Goal: Task Accomplishment & Management: Manage account settings

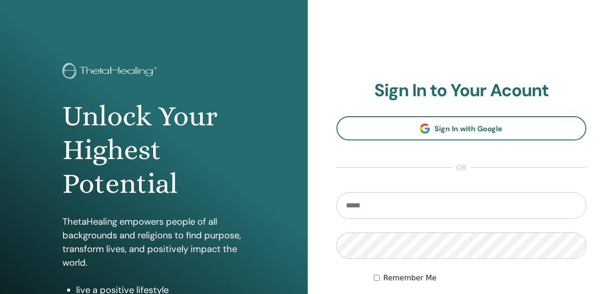
scroll to position [46, 0]
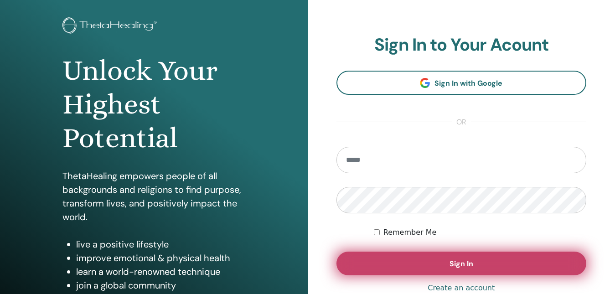
type input "**********"
click at [428, 259] on button "Sign In" at bounding box center [462, 264] width 250 height 24
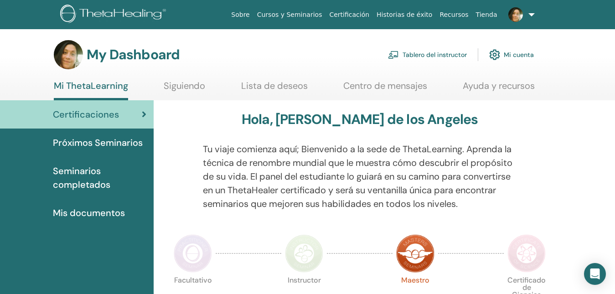
click at [438, 51] on link "Tablero del instructor" at bounding box center [427, 55] width 79 height 20
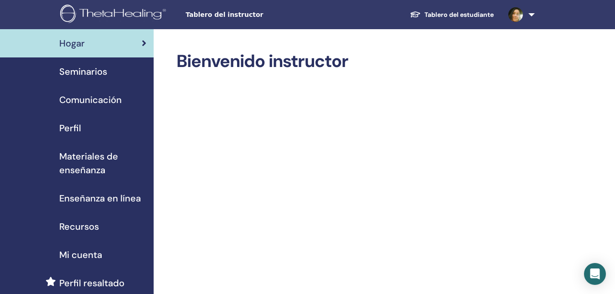
click at [85, 71] on span "Seminarios" at bounding box center [83, 72] width 48 height 14
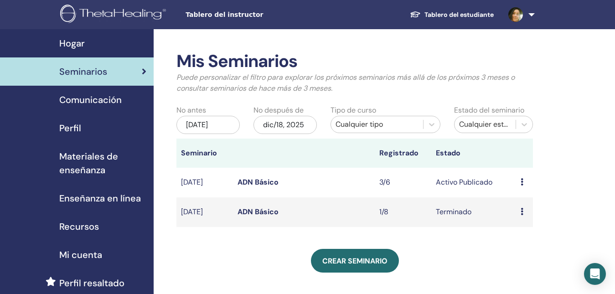
click at [522, 182] on icon at bounding box center [522, 181] width 3 height 7
click at [519, 218] on link "asistentes" at bounding box center [524, 218] width 35 height 10
